Goal: Check status: Check status

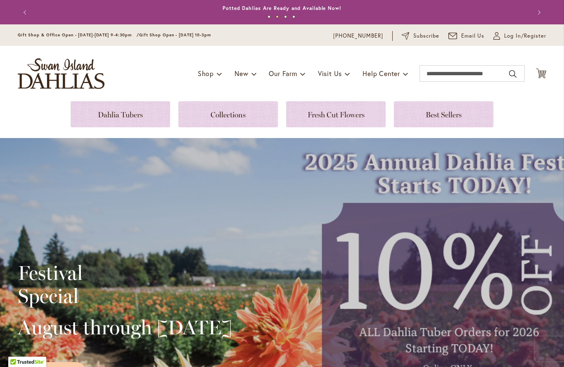
click at [520, 39] on span "Log In/Register" at bounding box center [525, 36] width 42 height 8
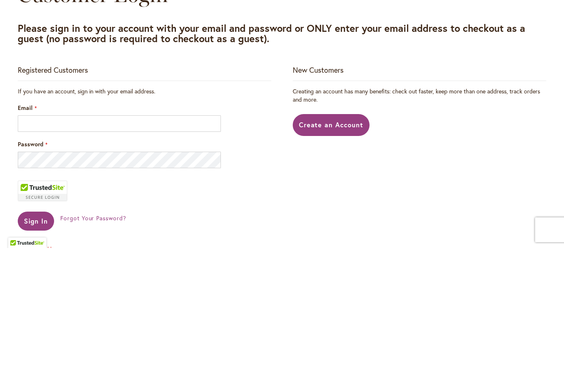
scroll to position [119, 0]
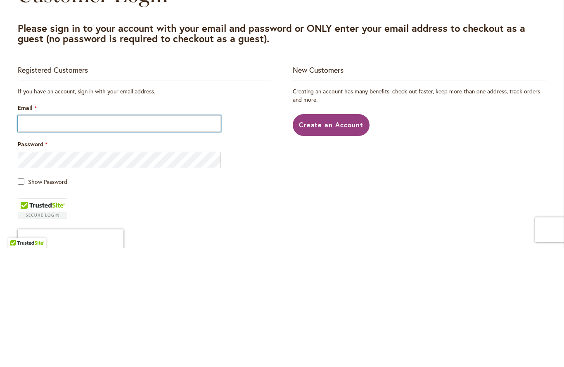
type input "**********"
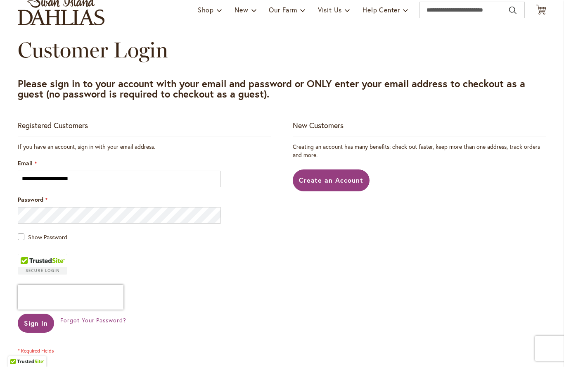
scroll to position [63, 0]
click at [36, 323] on span "Sign In" at bounding box center [36, 323] width 24 height 9
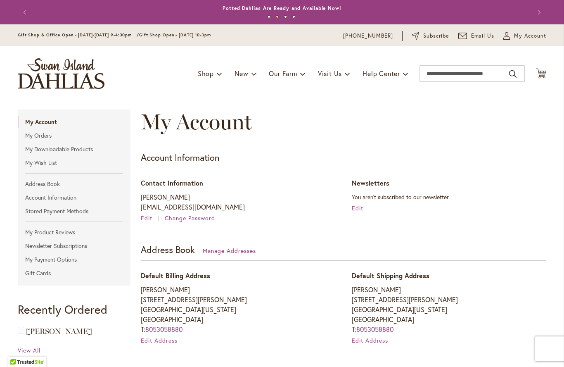
click at [34, 138] on link "My Orders" at bounding box center [74, 135] width 113 height 12
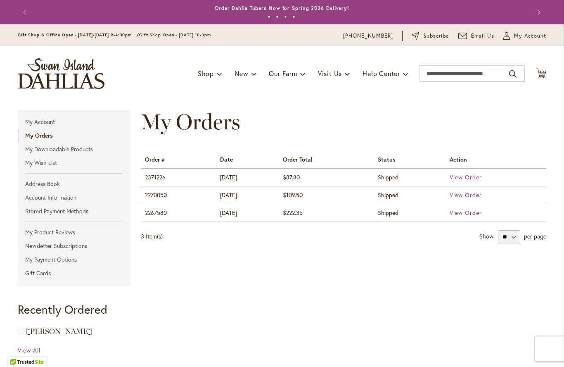
click at [468, 214] on span "View Order" at bounding box center [466, 213] width 32 height 8
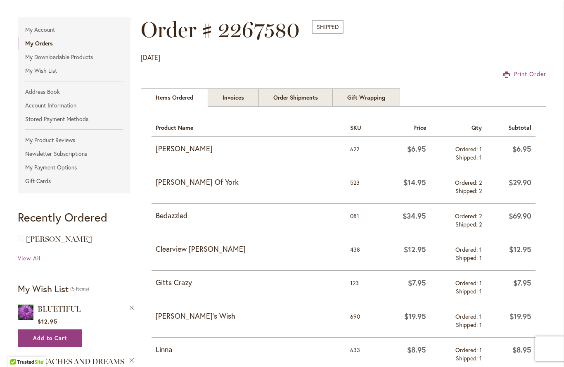
scroll to position [92, 0]
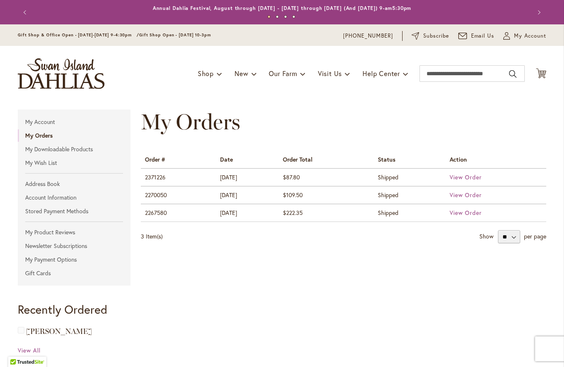
click at [465, 178] on span "View Order" at bounding box center [466, 177] width 32 height 8
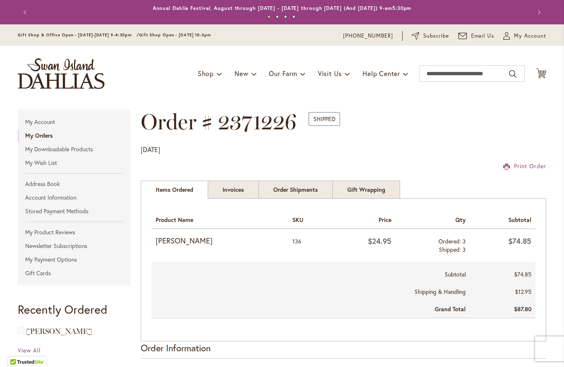
click at [35, 137] on strong "My Orders" at bounding box center [39, 135] width 28 height 8
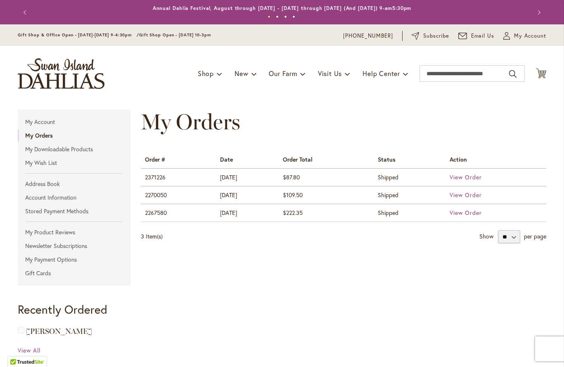
click at [463, 196] on span "View Order" at bounding box center [466, 195] width 32 height 8
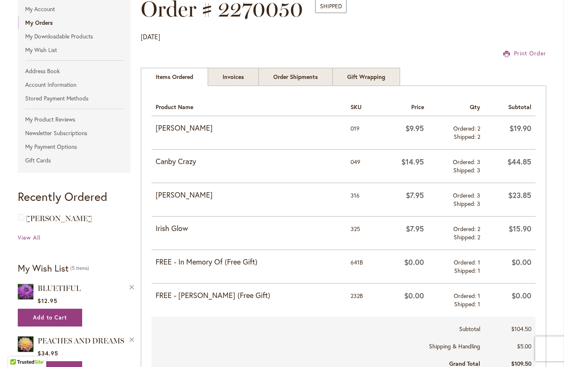
scroll to position [112, 0]
